Goal: Task Accomplishment & Management: Manage account settings

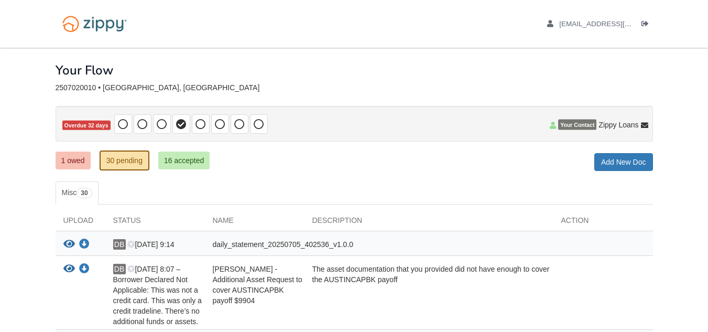
scroll to position [73, 0]
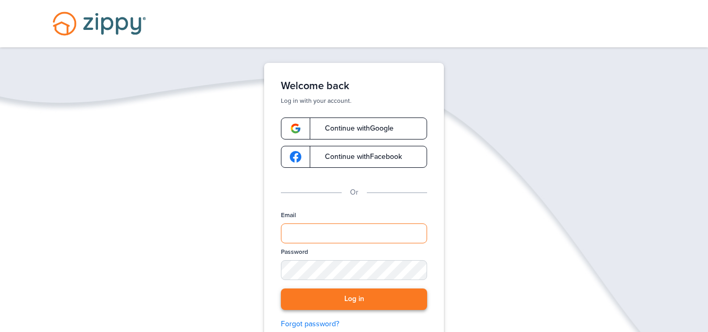
type input "**********"
click at [355, 298] on button "Log in" at bounding box center [354, 298] width 146 height 21
